Goal: Transaction & Acquisition: Download file/media

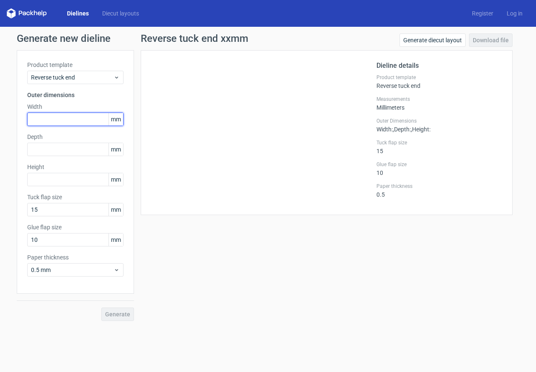
click at [64, 119] on input "text" at bounding box center [75, 119] width 96 height 13
type input "111"
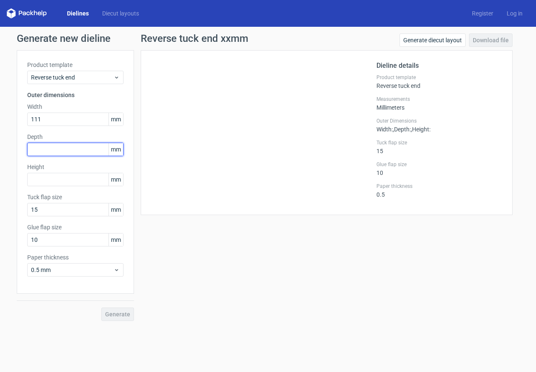
click at [51, 148] on input "text" at bounding box center [75, 149] width 96 height 13
type input "15"
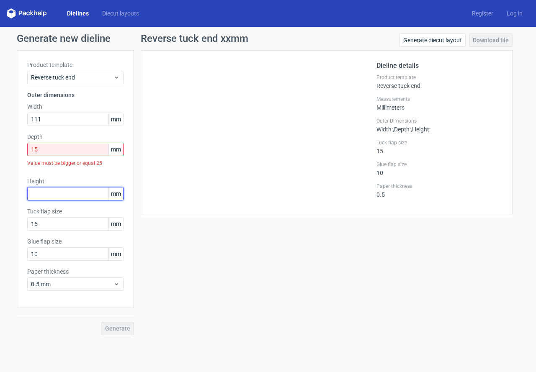
click at [54, 182] on div "Height mm" at bounding box center [75, 188] width 96 height 23
type input "131"
click at [125, 335] on div "Generate new dieline Product template Reverse tuck end Outer dimensions Width 1…" at bounding box center [268, 184] width 536 height 315
click at [16, 151] on div "Generate new dieline Product template Reverse tuck end Outer dimensions Width 1…" at bounding box center [268, 184] width 536 height 315
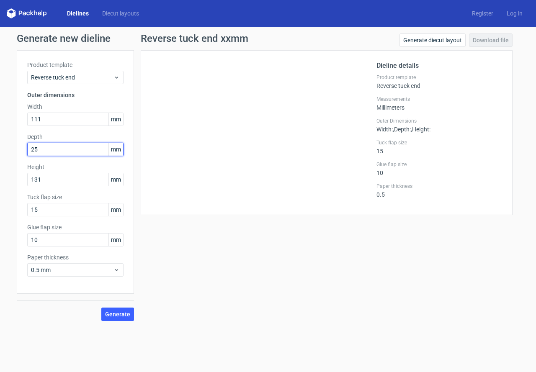
type input "25"
click at [101, 308] on button "Generate" at bounding box center [117, 314] width 33 height 13
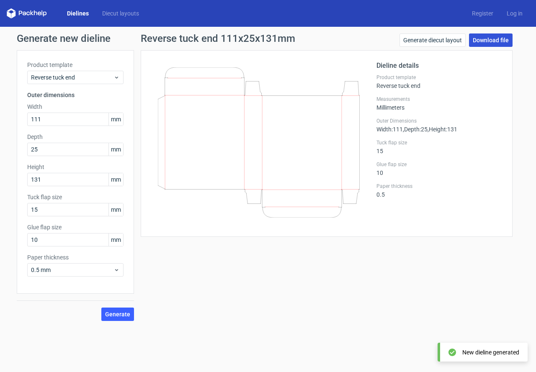
click at [485, 40] on link "Download file" at bounding box center [491, 39] width 44 height 13
